Goal: Information Seeking & Learning: Learn about a topic

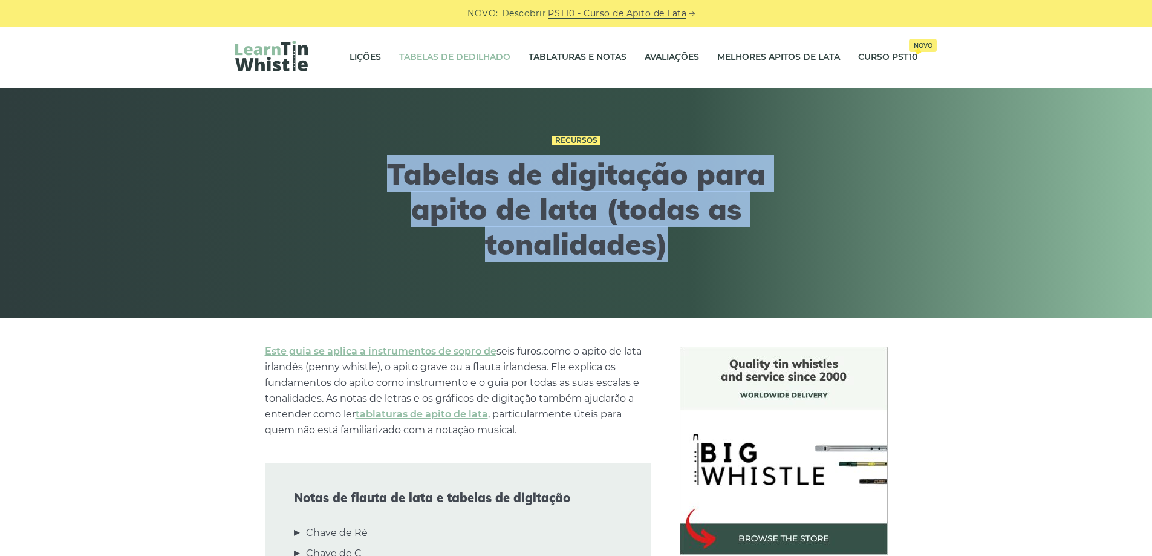
drag, startPoint x: 350, startPoint y: 170, endPoint x: 712, endPoint y: 279, distance: 378.3
click at [712, 279] on div "Recursos Tabelas de digitação para apito de lata (todas as tonalidades)" at bounding box center [576, 203] width 740 height 200
click at [712, 279] on div "Recursos Tabelas de digitação para apito de lata (todas as tonalidades)" at bounding box center [576, 203] width 445 height 200
drag, startPoint x: 599, startPoint y: 220, endPoint x: 301, endPoint y: 125, distance: 312.7
click at [301, 125] on div "Recursos Tabelas de digitação para apito de lata (todas as tonalidades)" at bounding box center [576, 203] width 740 height 200
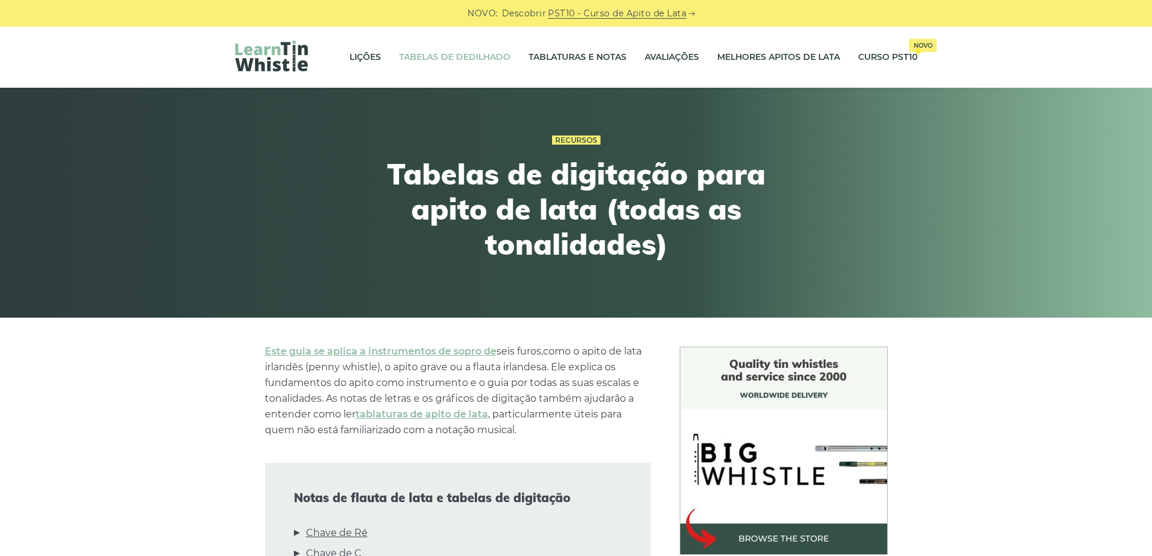
click at [301, 125] on div "Recursos Tabelas de digitação para apito de lata (todas as tonalidades)" at bounding box center [576, 203] width 740 height 200
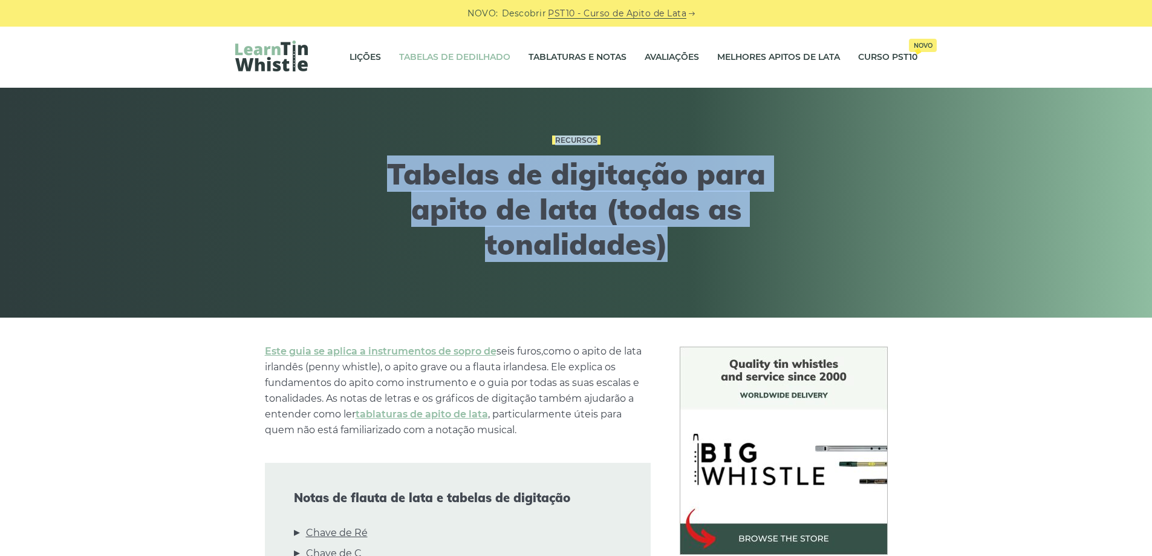
drag, startPoint x: 322, startPoint y: 137, endPoint x: 727, endPoint y: 259, distance: 422.6
click at [727, 259] on div "Recursos Tabelas de digitação para apito de lata (todas as tonalidades)" at bounding box center [576, 203] width 740 height 200
click at [727, 259] on h1 "Tabelas de digitação para apito de lata (todas as tonalidades)" at bounding box center [576, 209] width 445 height 105
drag, startPoint x: 680, startPoint y: 238, endPoint x: 297, endPoint y: 130, distance: 398.4
click at [297, 130] on div "Recursos Tabelas de digitação para apito de lata (todas as tonalidades)" at bounding box center [576, 203] width 740 height 200
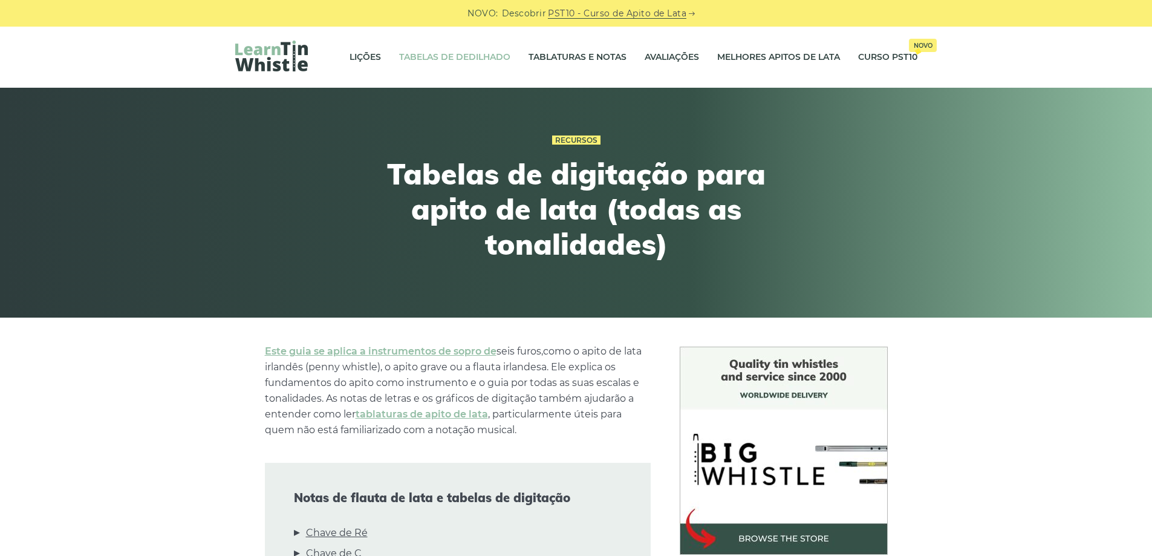
click at [279, 123] on div "Recursos Tabelas de digitação para apito de lata (todas as tonalidades)" at bounding box center [576, 203] width 740 height 200
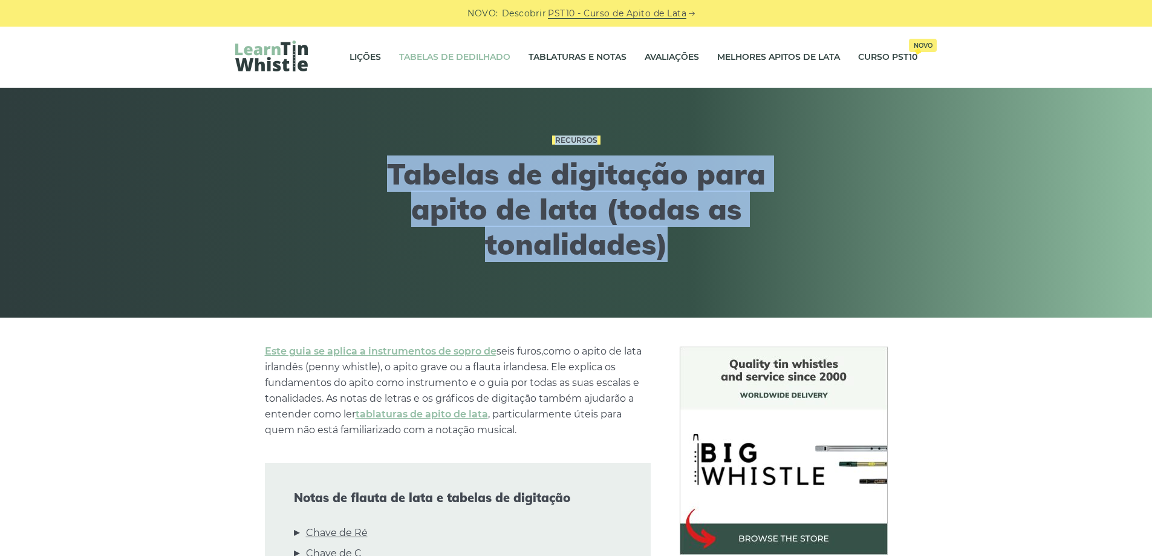
drag, startPoint x: 354, startPoint y: 150, endPoint x: 742, endPoint y: 314, distance: 420.9
click at [742, 314] on div "Recursos Tabelas de digitação para apito de lata (todas as tonalidades)" at bounding box center [576, 203] width 1152 height 230
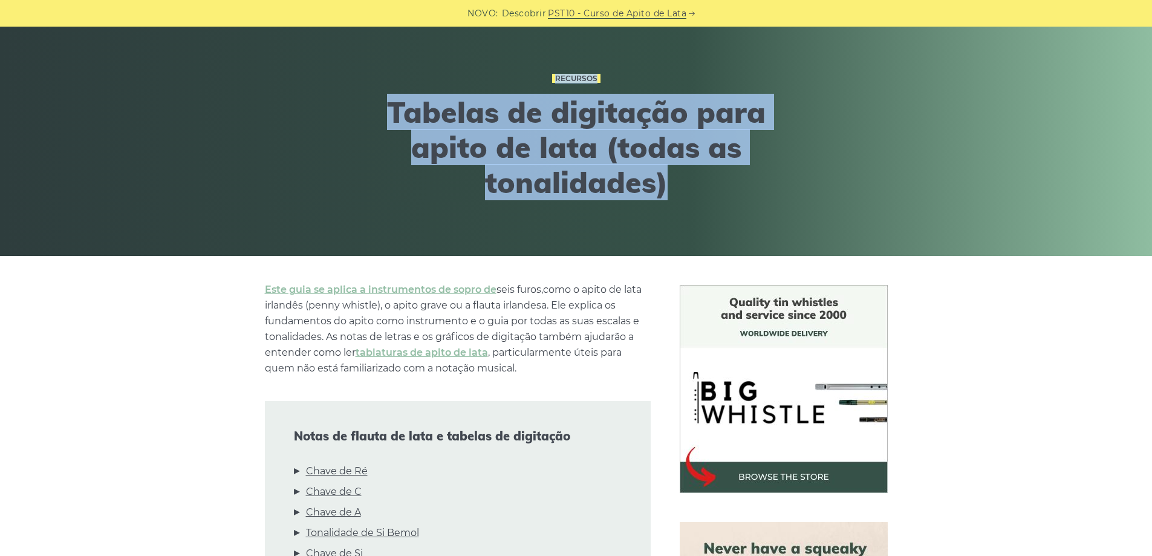
scroll to position [181, 0]
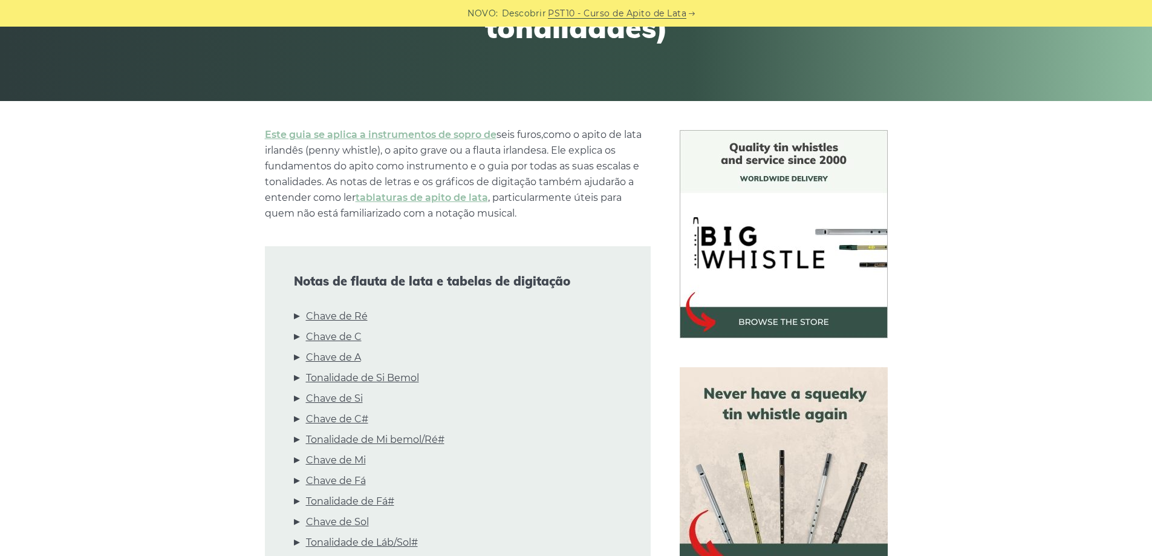
scroll to position [60, 0]
